Goal: Find specific page/section: Find specific page/section

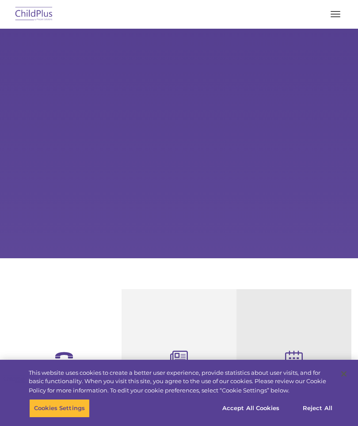
select select "MEDIUM"
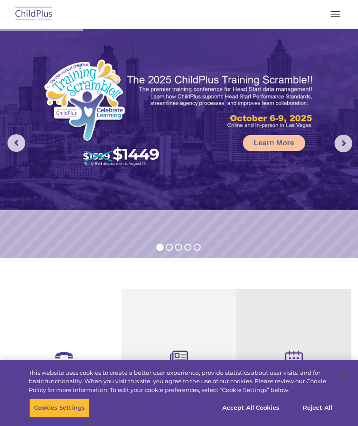
click at [333, 20] on button "button" at bounding box center [335, 14] width 19 height 14
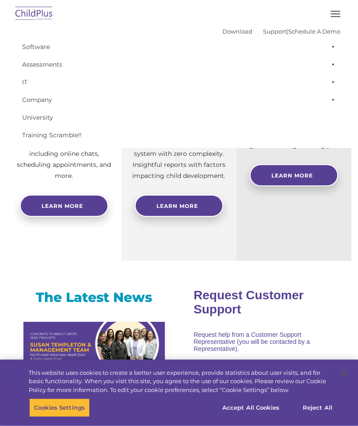
scroll to position [253, 0]
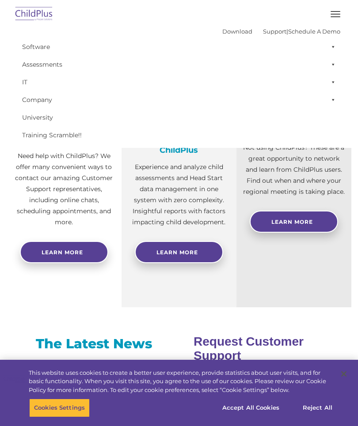
click at [35, 14] on img at bounding box center [34, 14] width 42 height 21
click at [36, 12] on img at bounding box center [34, 14] width 42 height 21
click at [38, 17] on img at bounding box center [34, 14] width 42 height 21
click at [32, 14] on img at bounding box center [34, 14] width 42 height 21
click at [31, 14] on img at bounding box center [34, 14] width 42 height 21
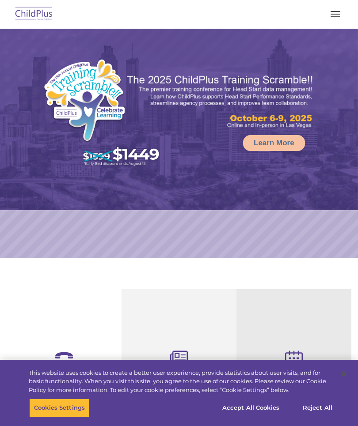
select select "MEDIUM"
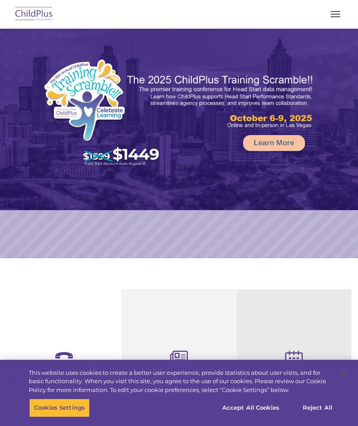
select select "MEDIUM"
